Goal: Find specific page/section: Find specific page/section

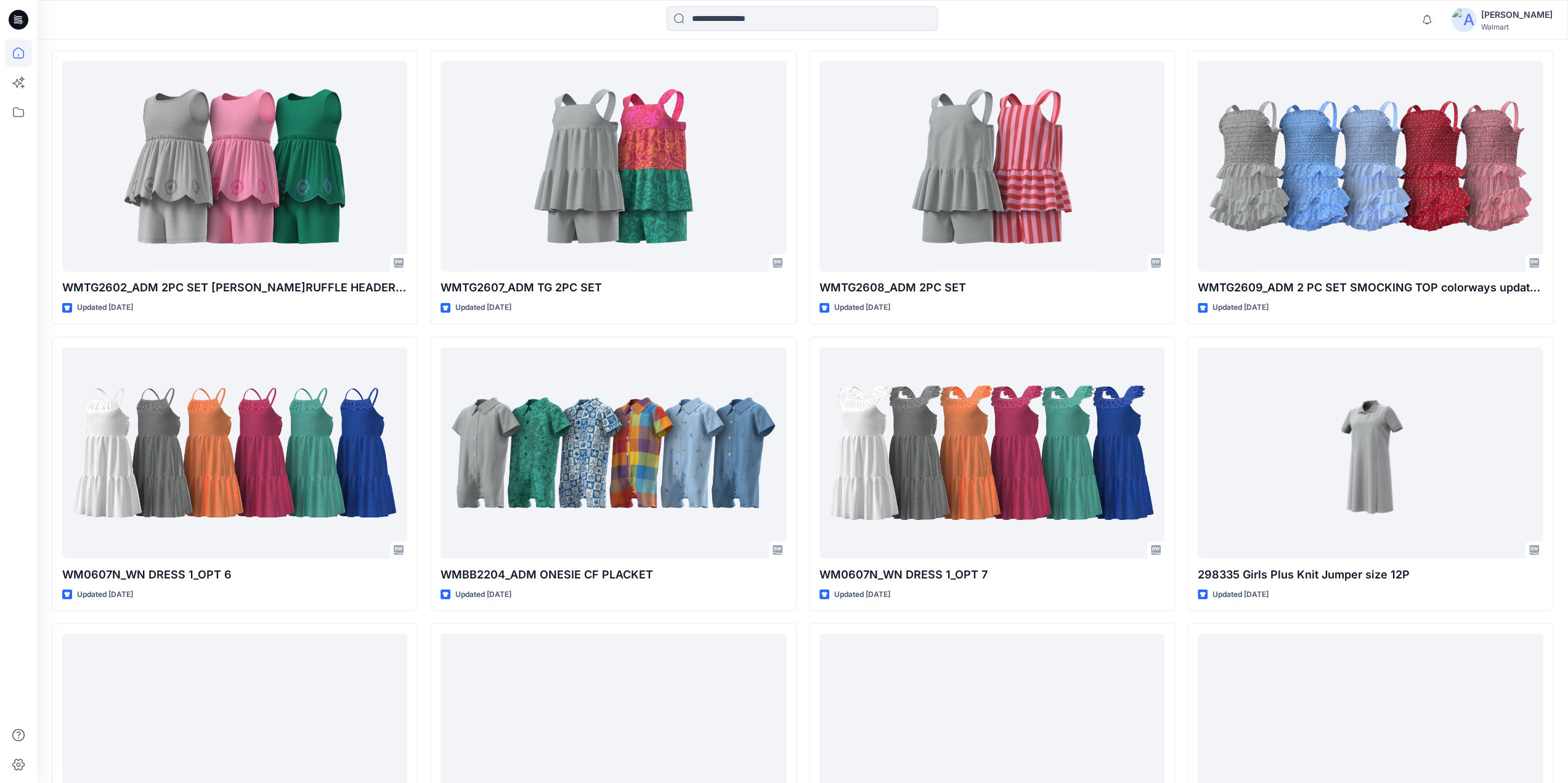
scroll to position [3368, 0]
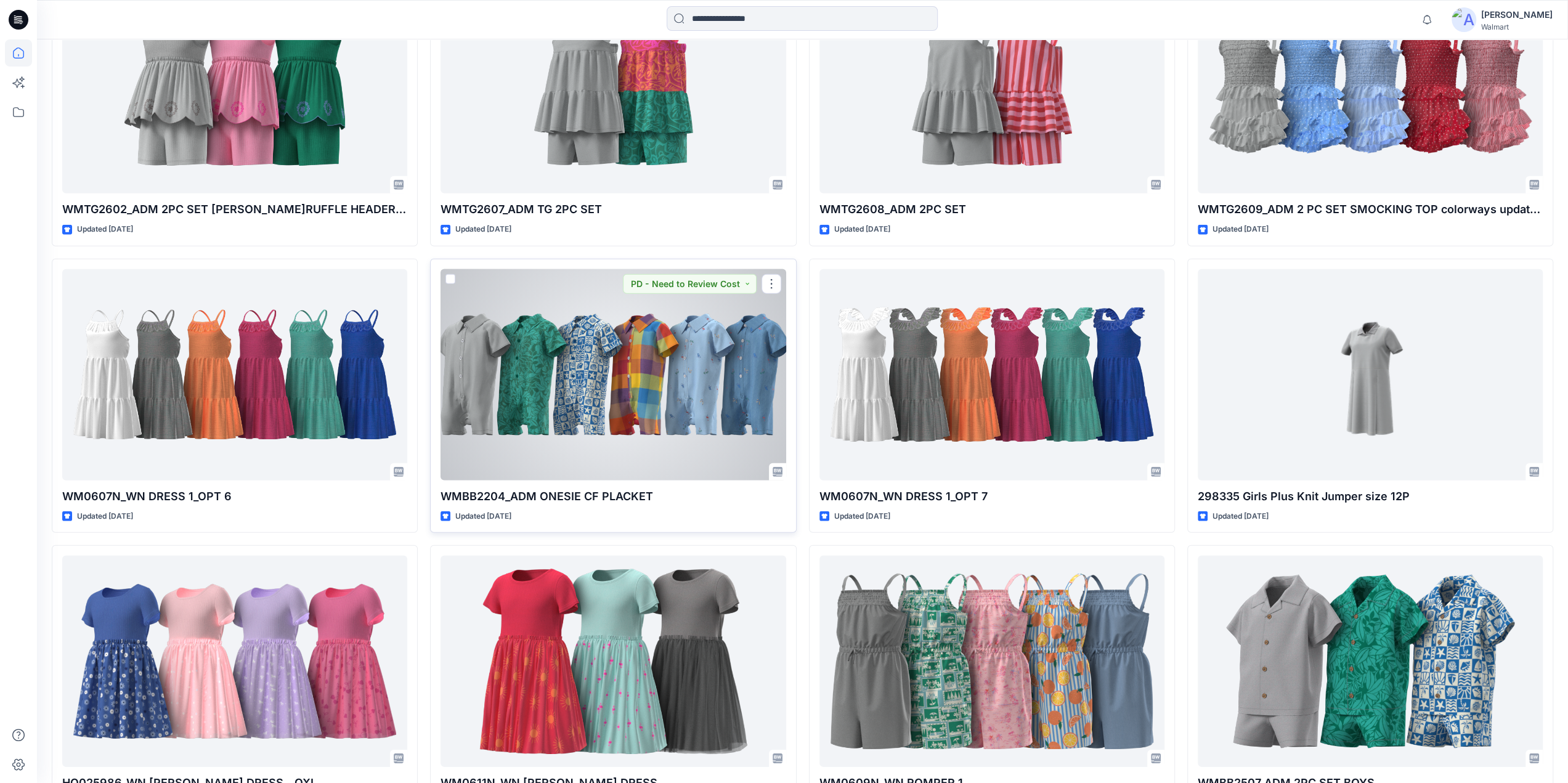
click at [658, 382] on div at bounding box center [613, 374] width 345 height 211
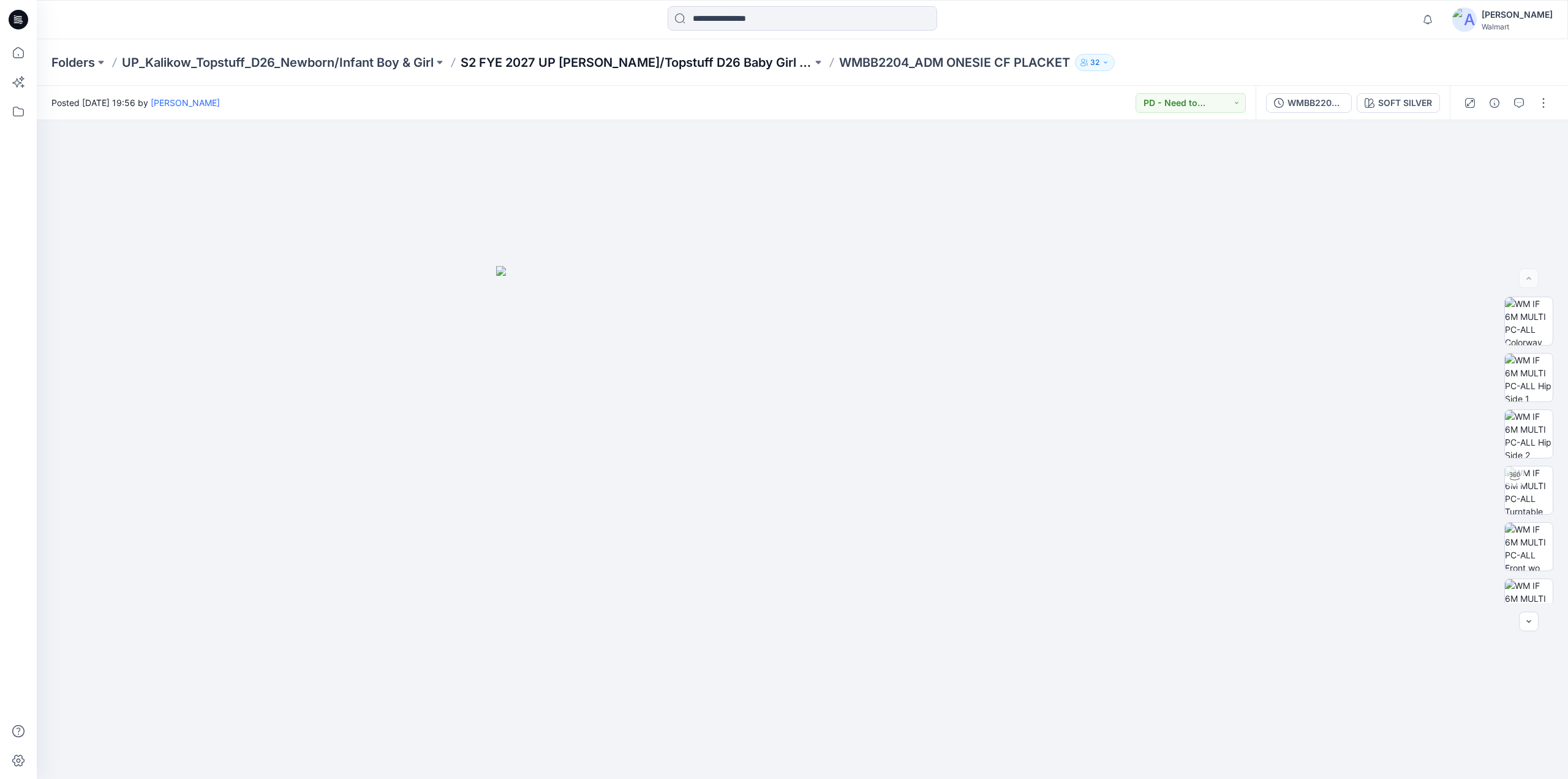
click at [582, 60] on p "S2 FYE 2027 UP Kalikow/Topstuff D26 Baby Girl & Boy" at bounding box center [636, 62] width 351 height 17
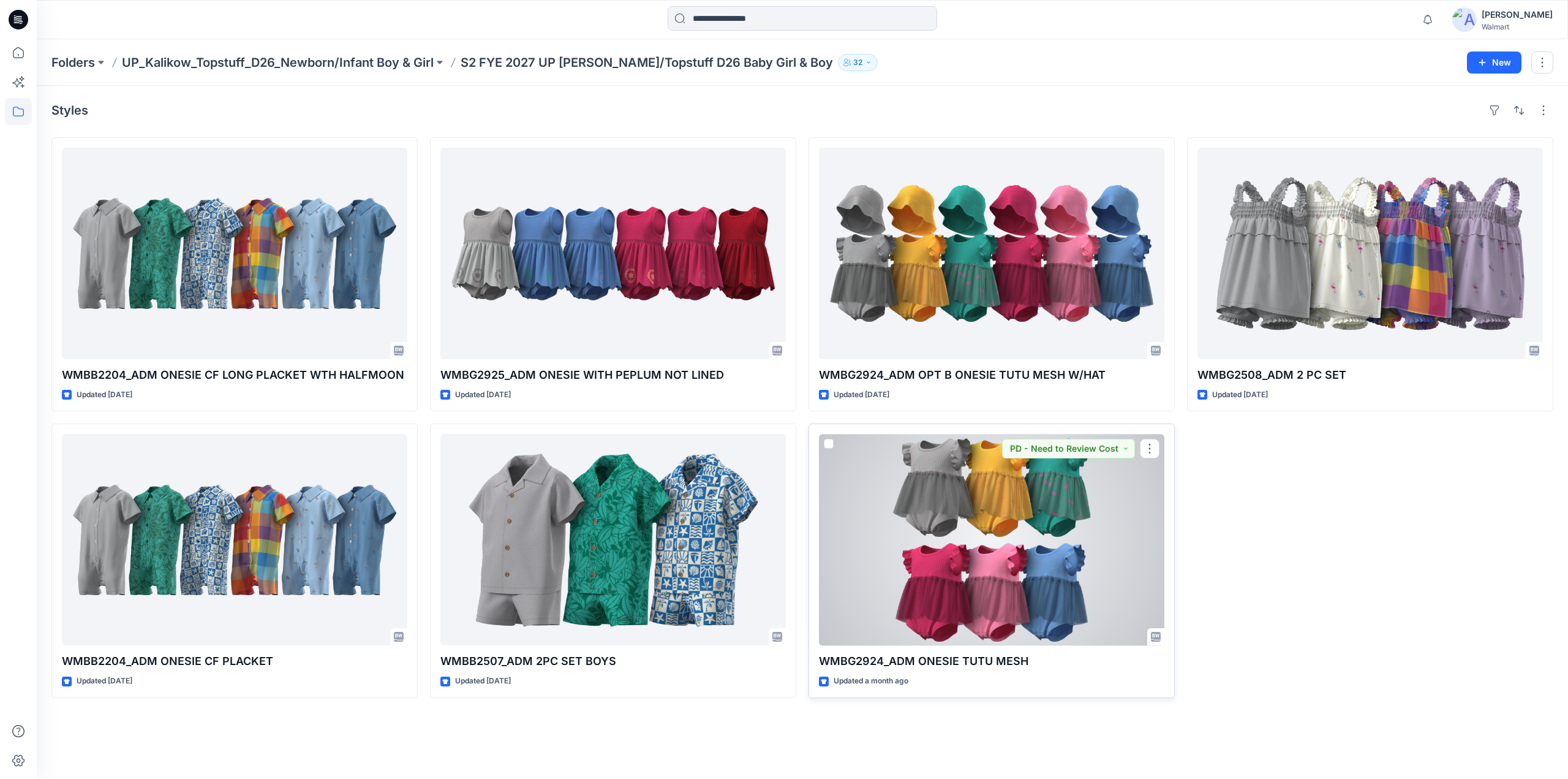
click at [951, 526] on div at bounding box center [991, 539] width 346 height 212
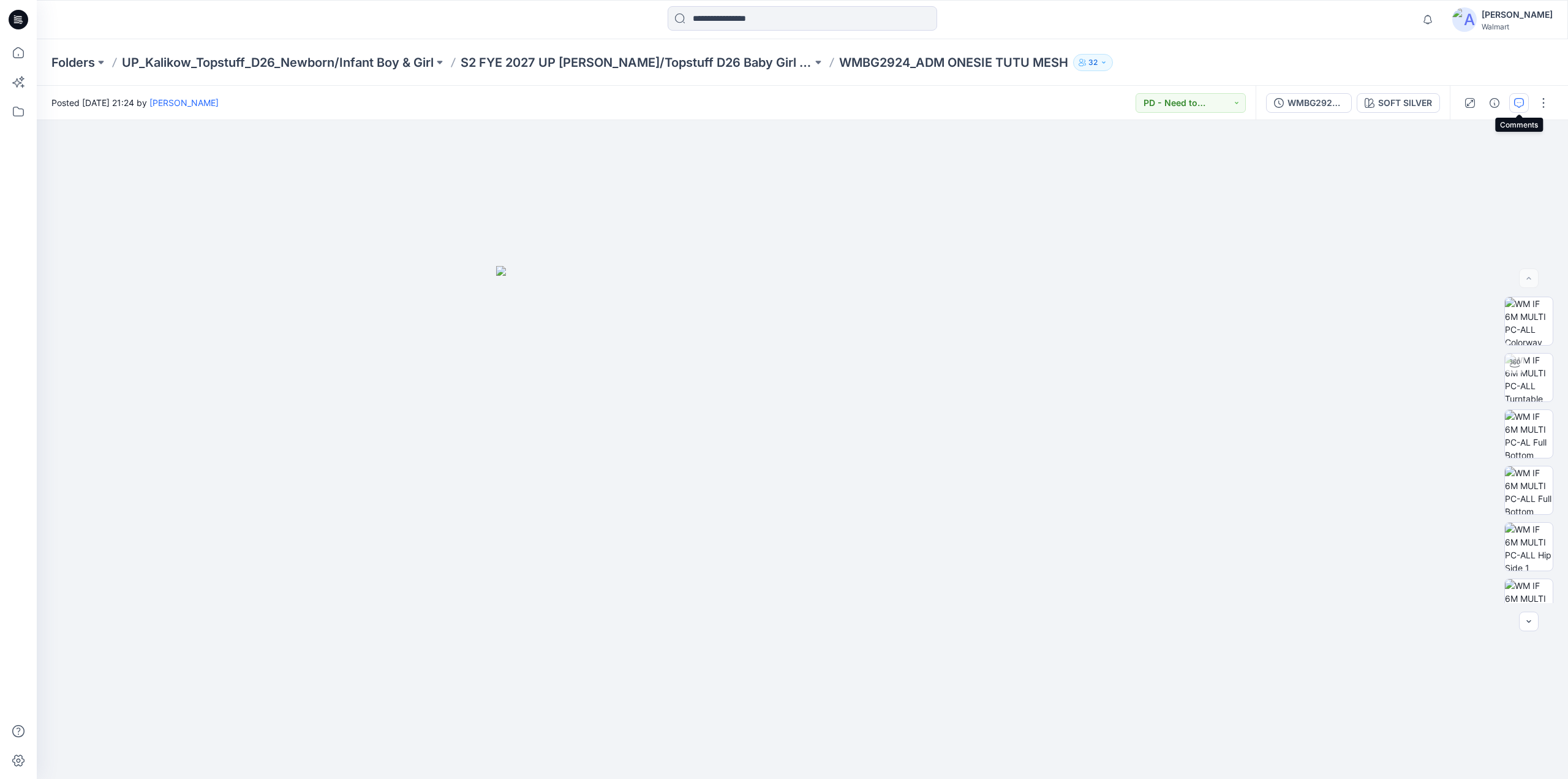
click at [1520, 101] on icon "button" at bounding box center [1519, 102] width 10 height 10
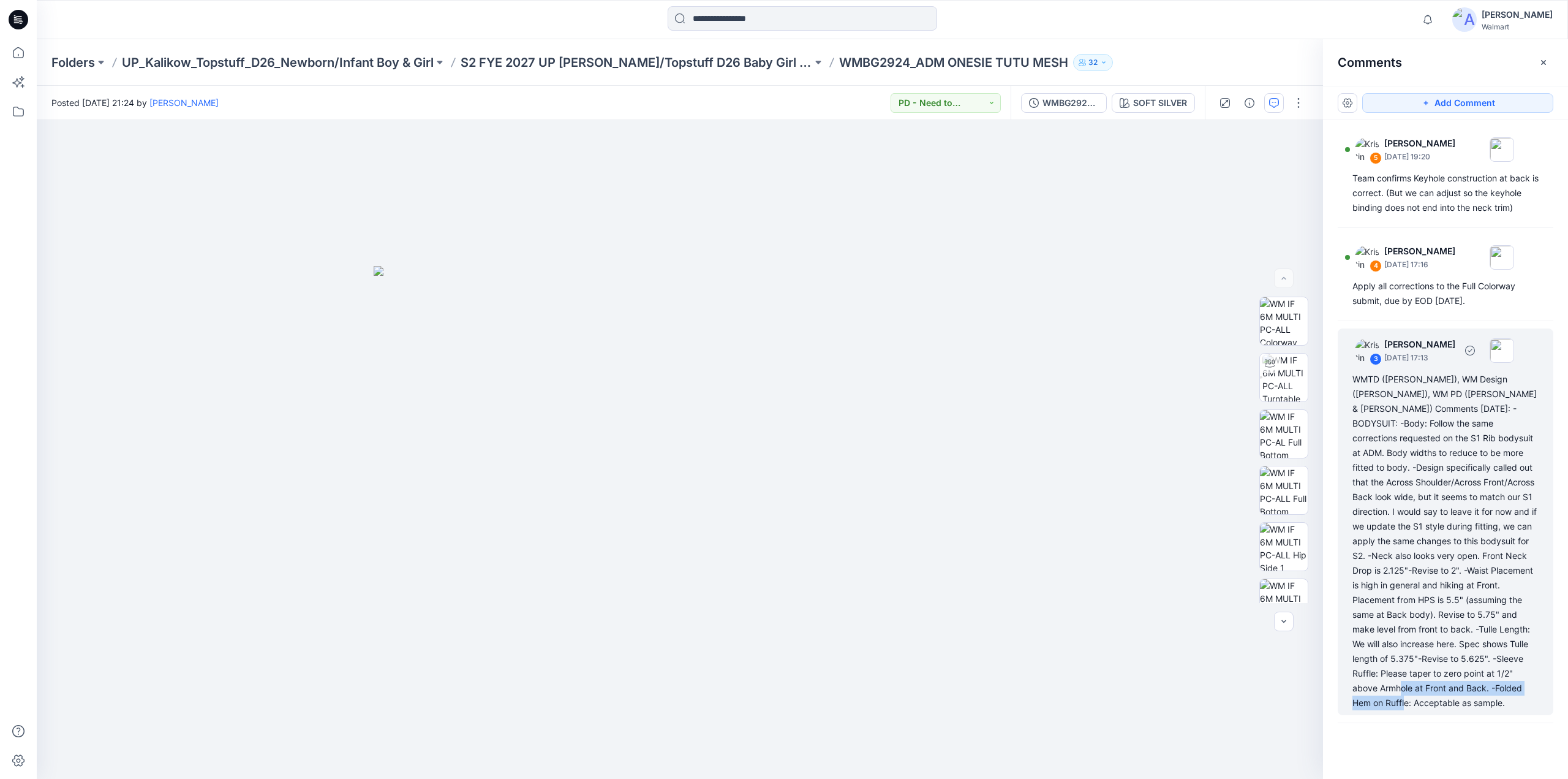
drag, startPoint x: 1466, startPoint y: 693, endPoint x: 1514, endPoint y: 706, distance: 49.7
click at [1514, 706] on div "WMTD (Kristin), WM Design (Caroline), WM PD (Toni & Makenzie) Comments 7.16.25:…" at bounding box center [1446, 541] width 186 height 338
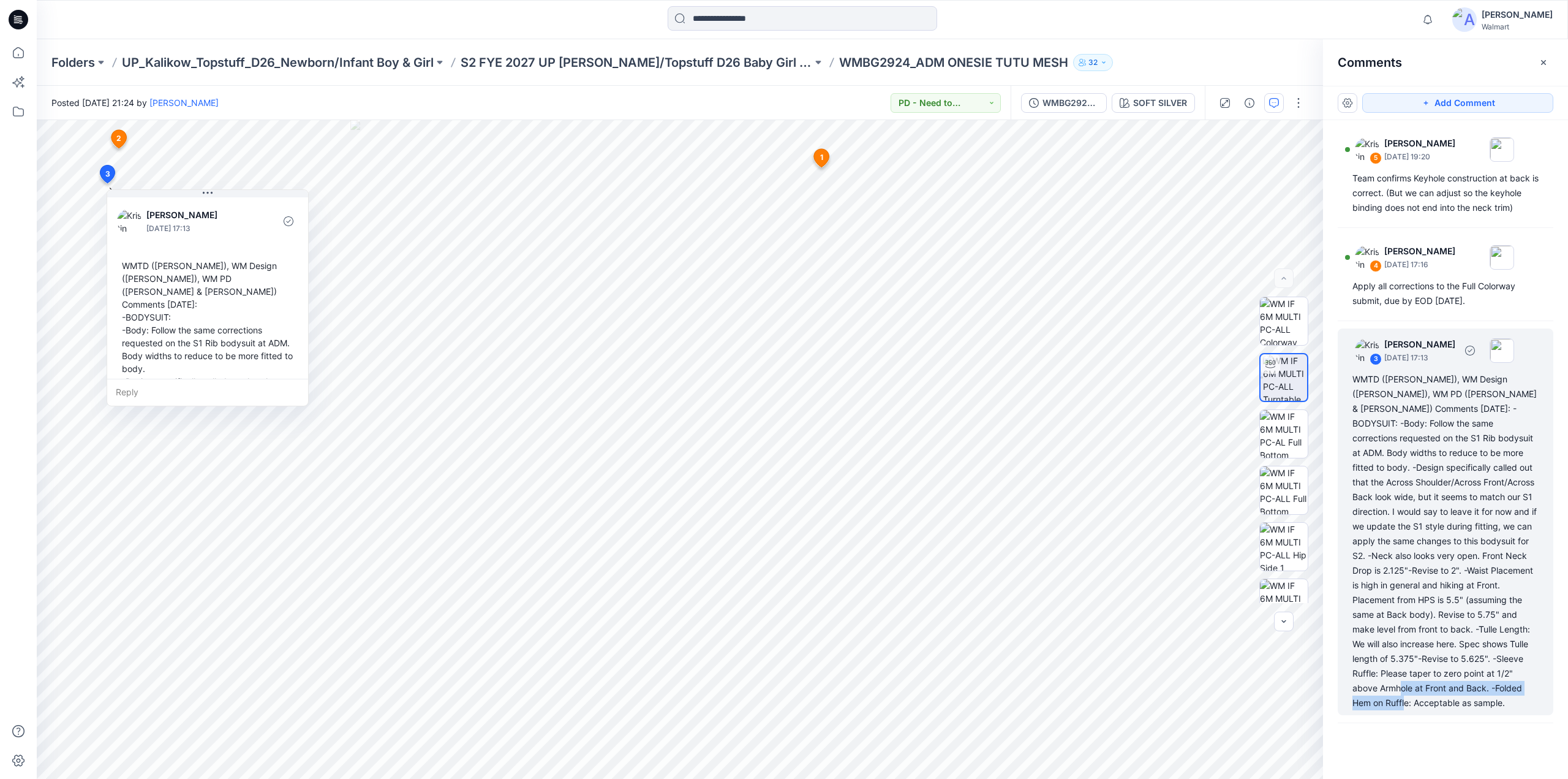
copy div "-Folded Hem on Ruffle: Acceptable as sample."
click at [1281, 526] on img at bounding box center [1284, 522] width 48 height 38
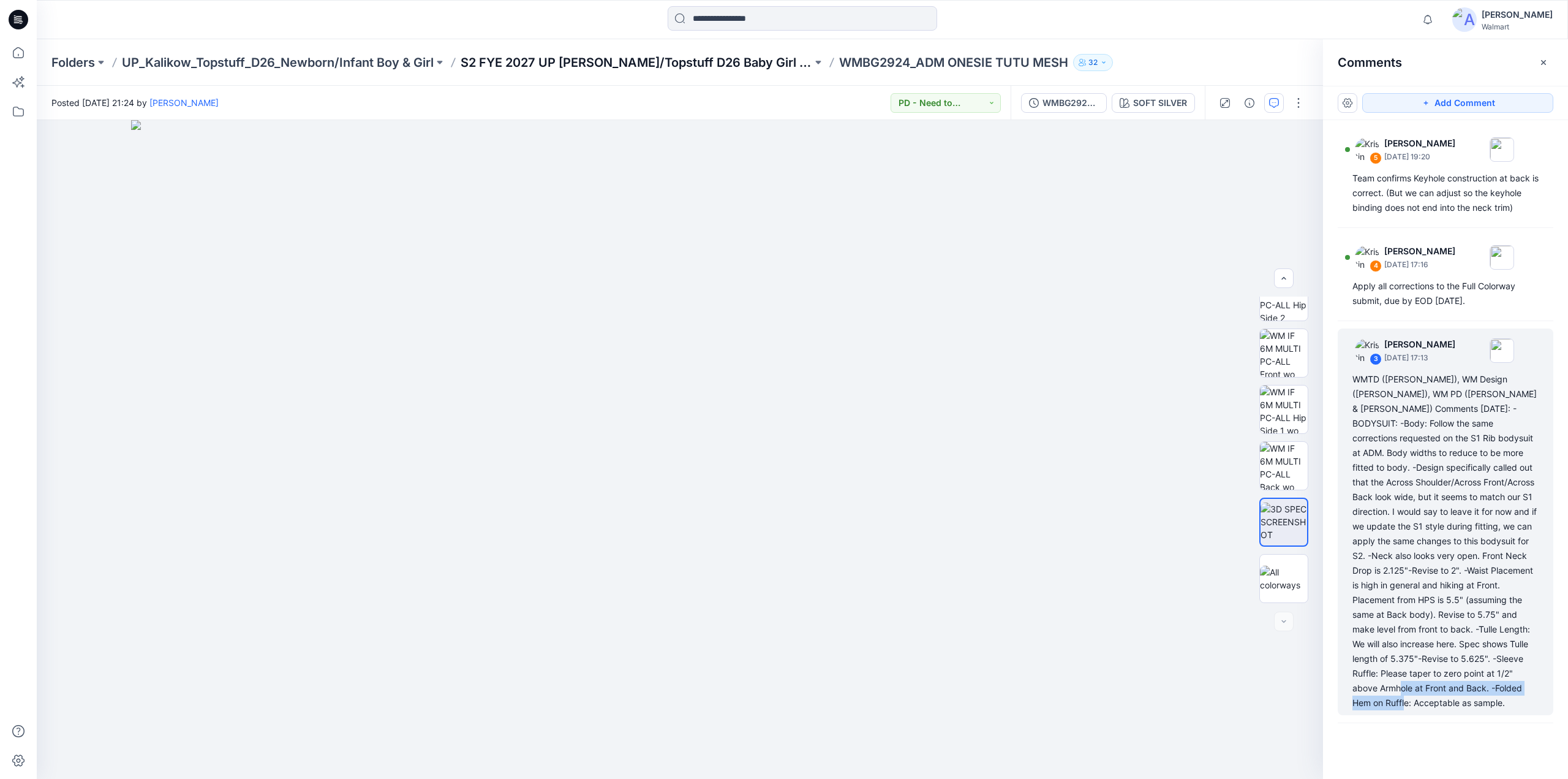
click at [626, 58] on p "S2 FYE 2027 UP Kalikow/Topstuff D26 Baby Girl & Boy" at bounding box center [636, 62] width 351 height 17
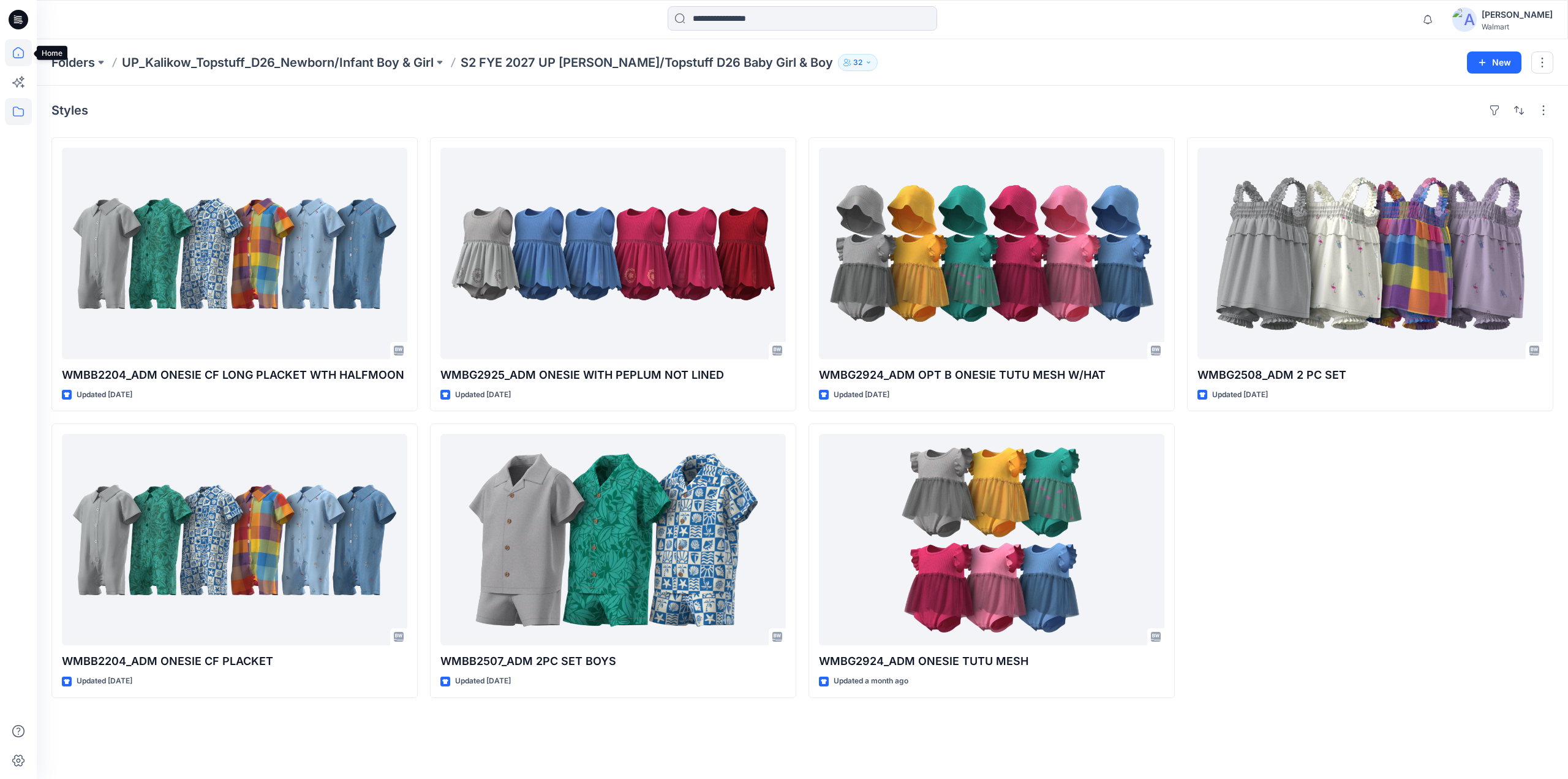
click at [21, 46] on icon at bounding box center [18, 52] width 27 height 27
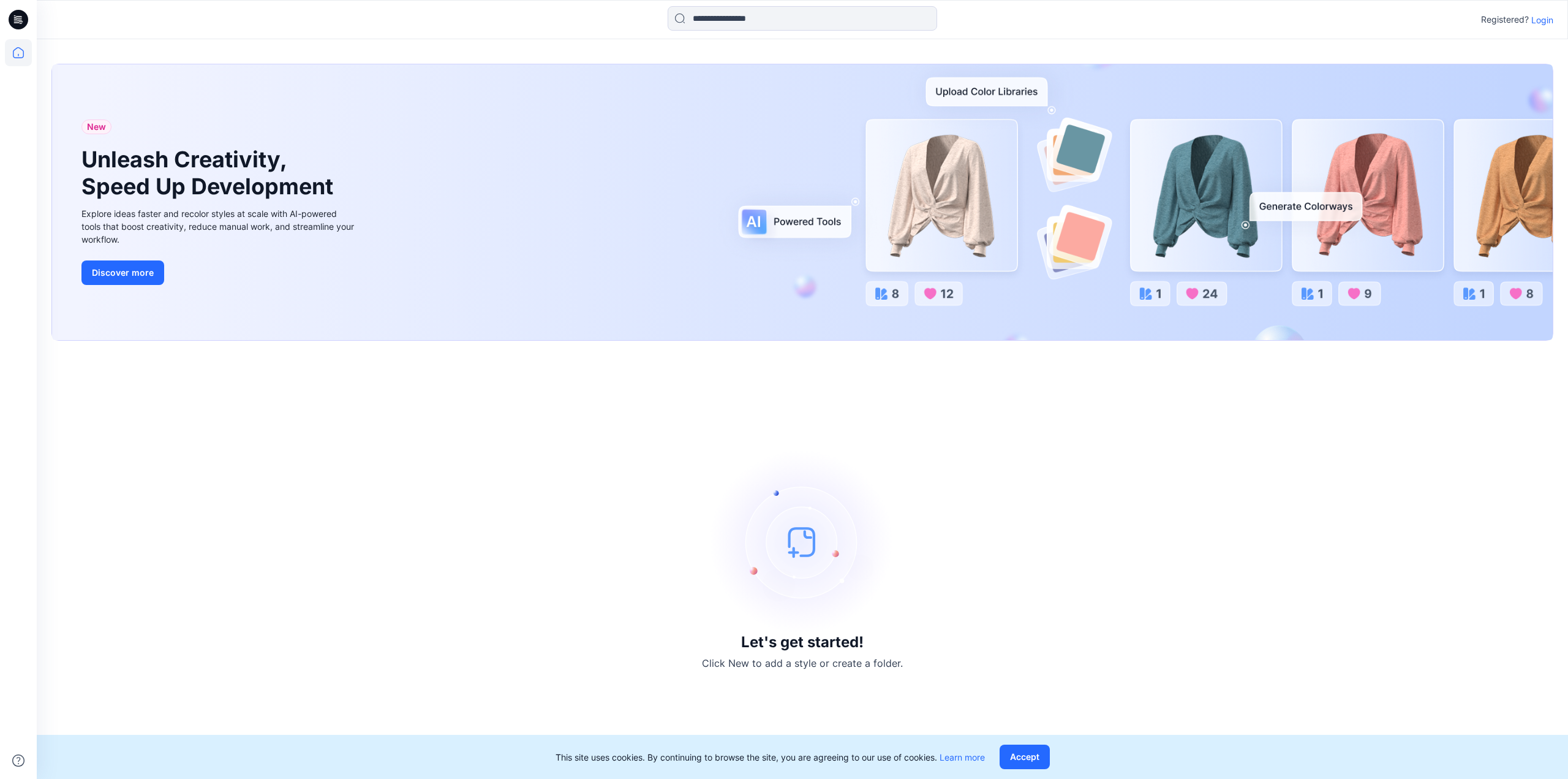
click at [1545, 19] on p "Login" at bounding box center [1542, 19] width 22 height 13
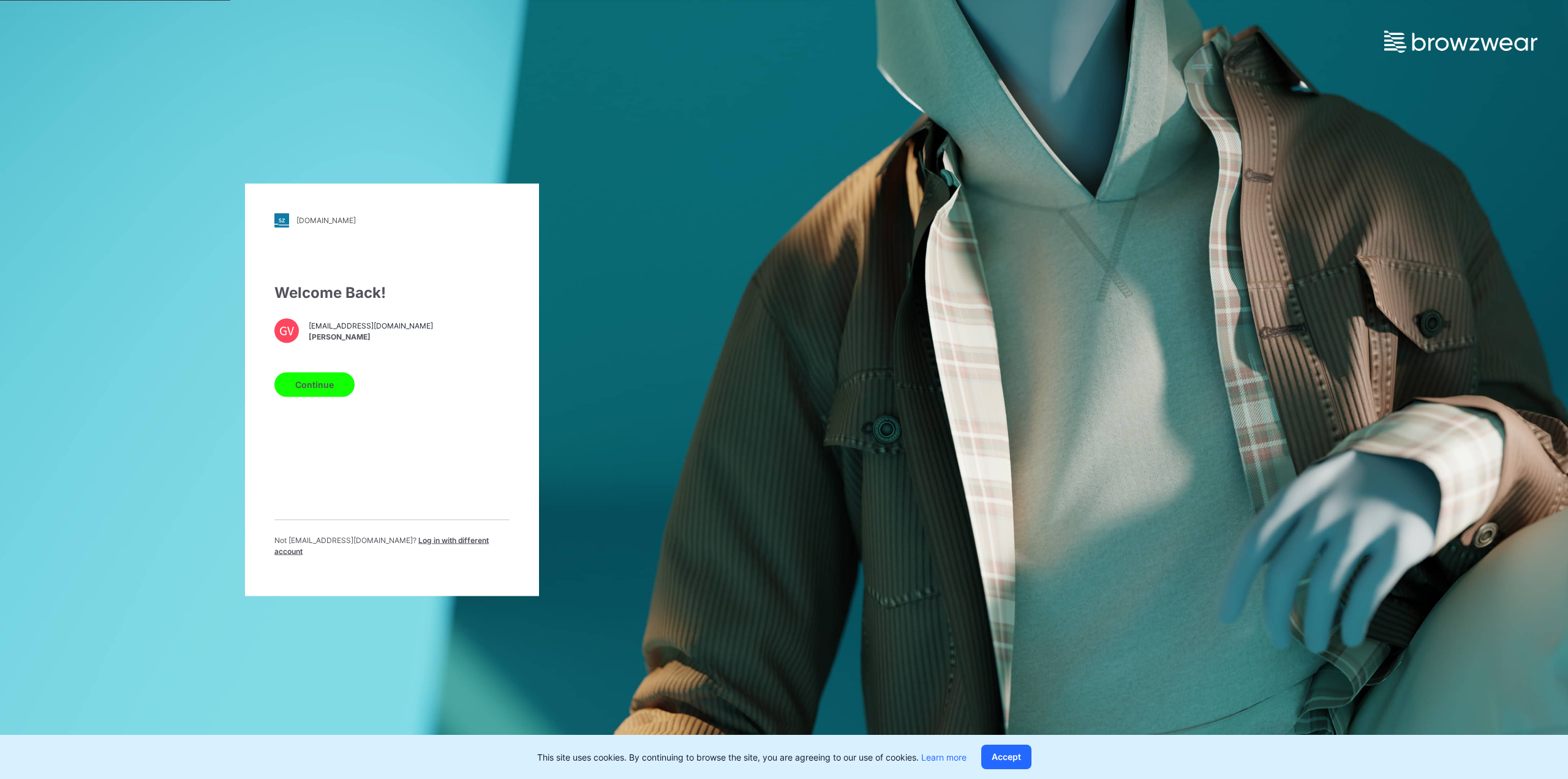
click at [309, 393] on button "Continue" at bounding box center [314, 384] width 80 height 24
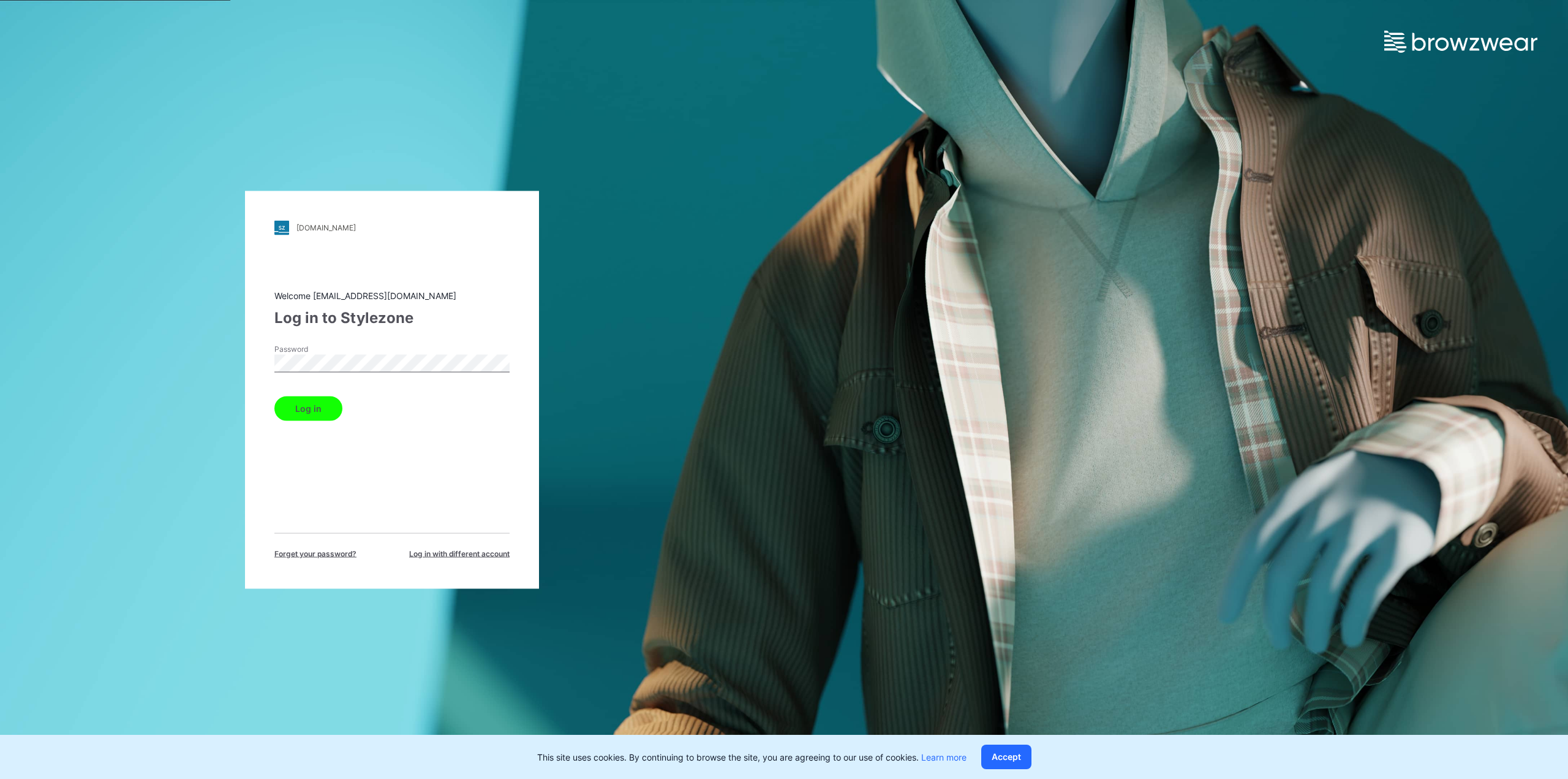
click at [314, 410] on button "Log in" at bounding box center [308, 408] width 68 height 24
